Goal: Information Seeking & Learning: Learn about a topic

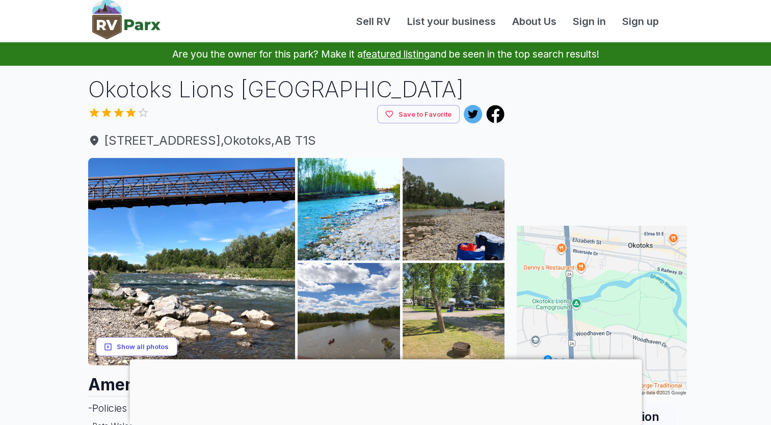
click at [156, 339] on button "Show all photos" at bounding box center [136, 346] width 81 height 19
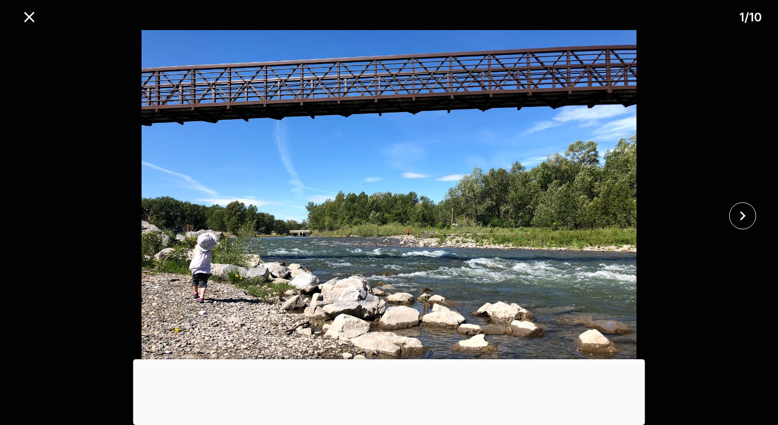
click at [426, 215] on img at bounding box center [389, 215] width 648 height 371
click at [565, 245] on img at bounding box center [389, 215] width 648 height 371
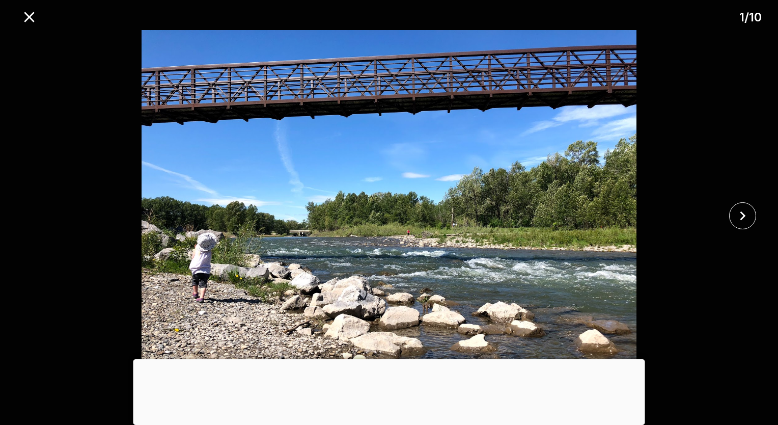
click at [565, 245] on img at bounding box center [389, 215] width 648 height 371
click at [557, 270] on img at bounding box center [389, 215] width 648 height 371
click at [508, 250] on img at bounding box center [389, 215] width 648 height 371
click at [22, 12] on icon "close" at bounding box center [29, 17] width 18 height 18
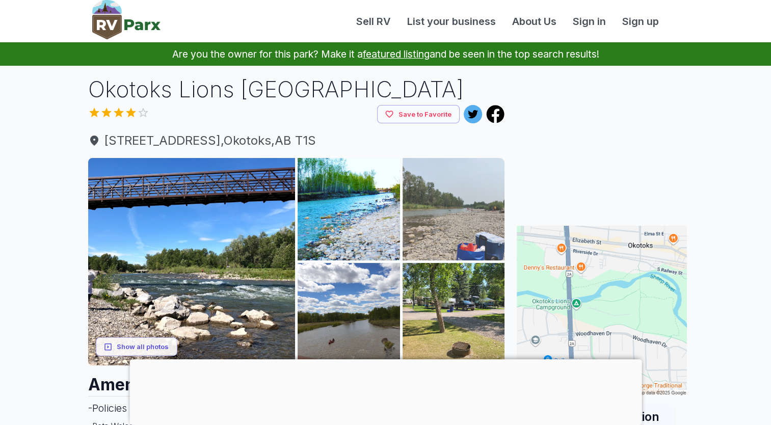
click at [452, 208] on img at bounding box center [453, 209] width 102 height 102
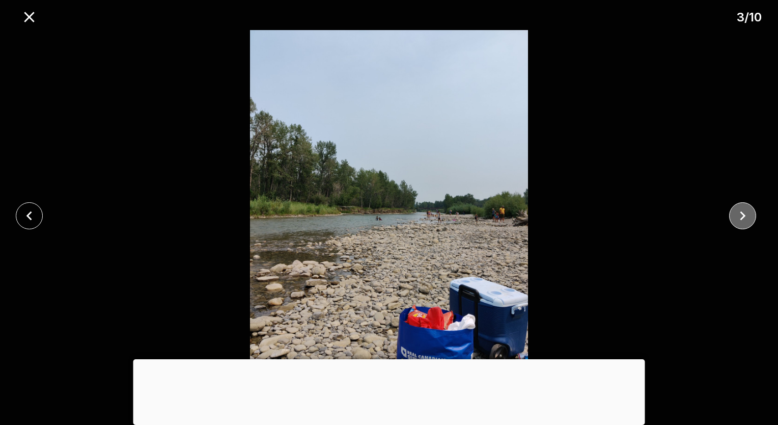
click at [747, 221] on icon "close" at bounding box center [743, 216] width 18 height 18
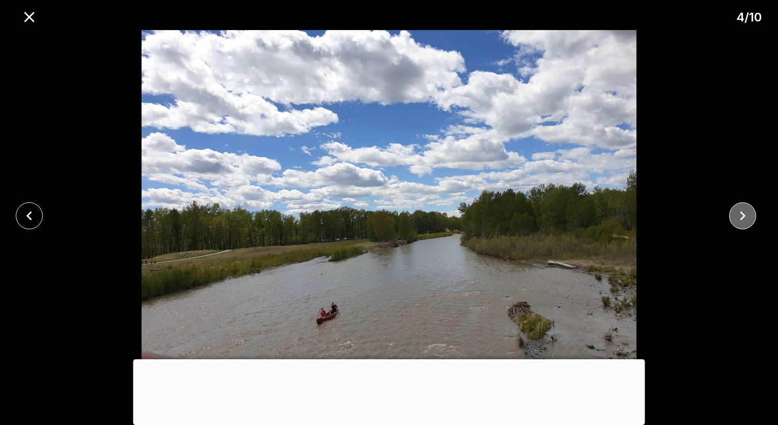
click at [747, 221] on icon "close" at bounding box center [743, 216] width 18 height 18
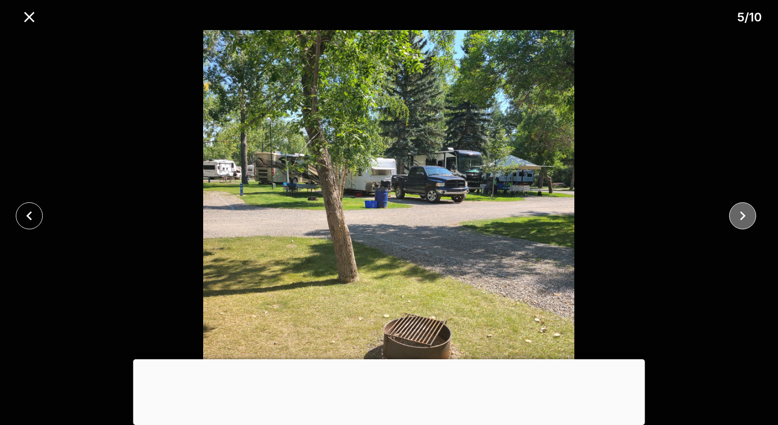
click at [747, 221] on icon "close" at bounding box center [743, 216] width 18 height 18
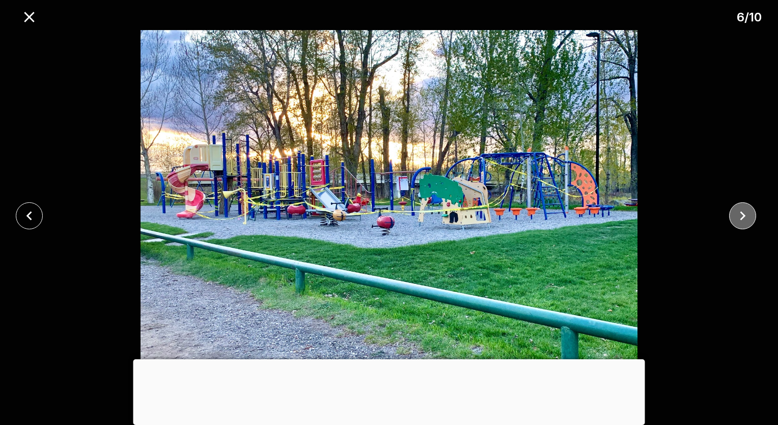
click at [747, 221] on icon "close" at bounding box center [743, 216] width 18 height 18
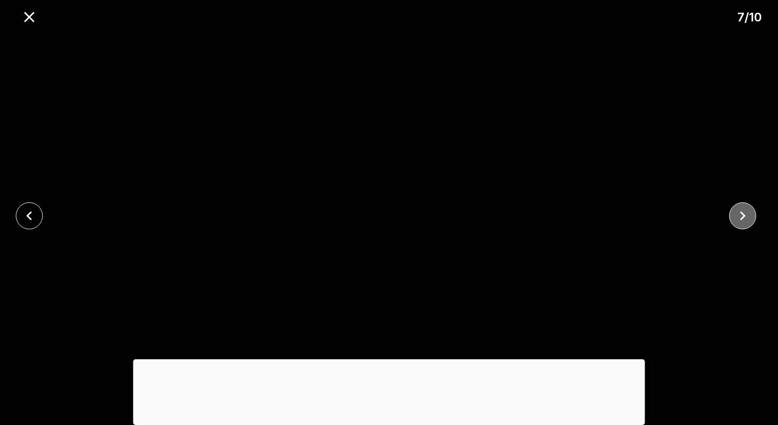
click at [747, 223] on icon "close" at bounding box center [743, 216] width 18 height 18
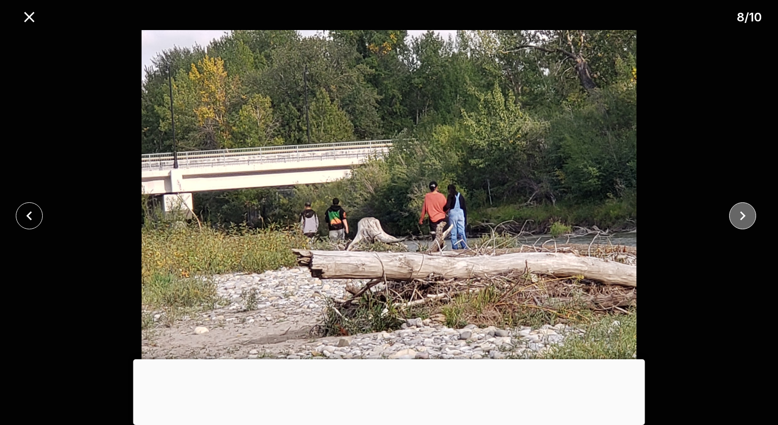
click at [747, 223] on icon "close" at bounding box center [743, 216] width 18 height 18
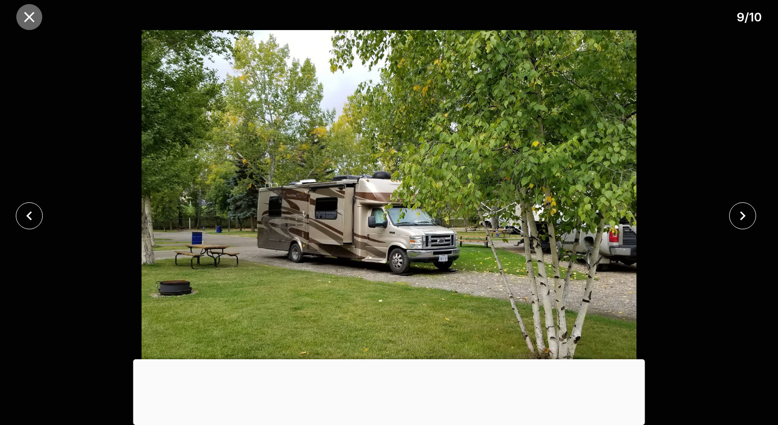
click at [33, 12] on icon "close" at bounding box center [29, 17] width 18 height 18
